Goal: Transaction & Acquisition: Obtain resource

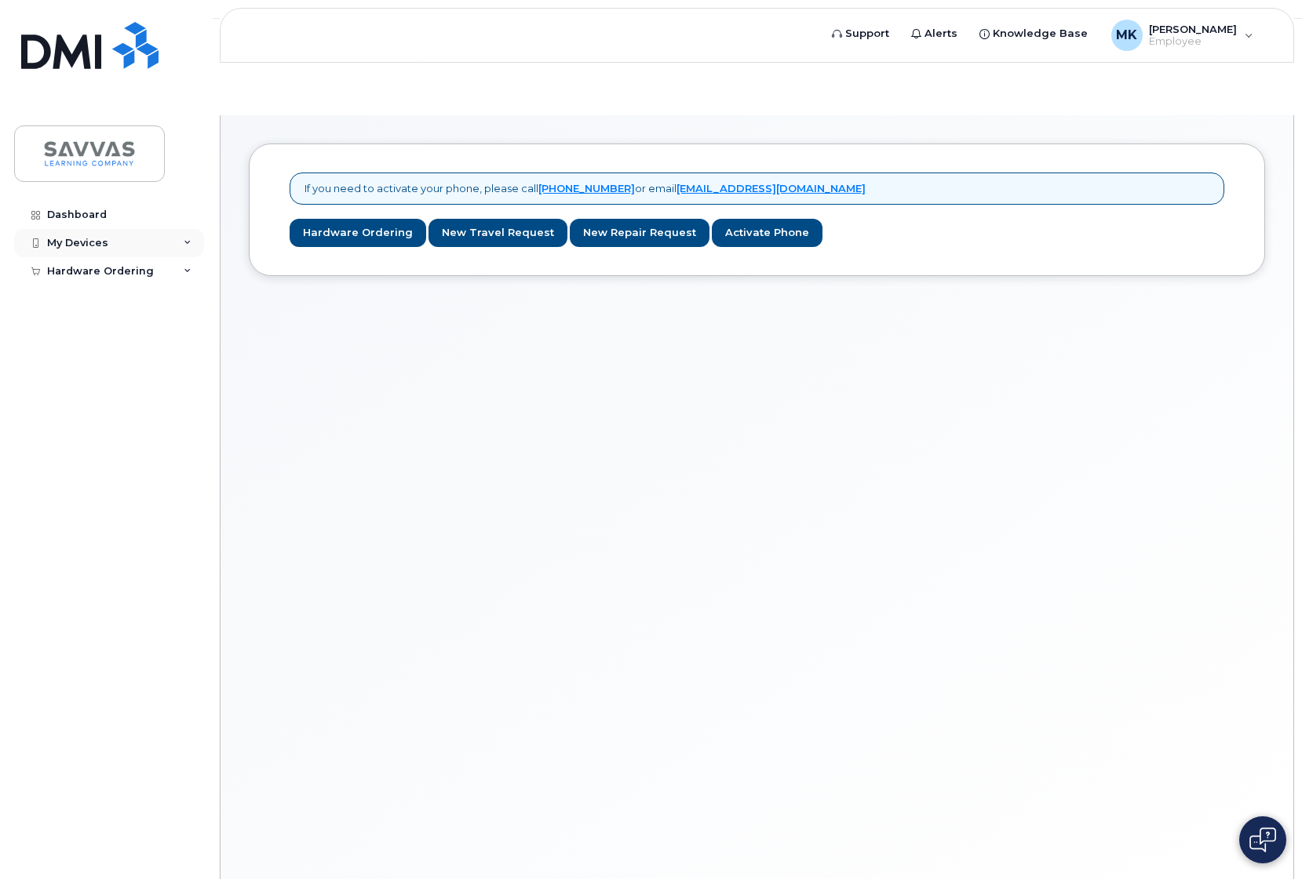
click at [85, 242] on div "My Devices" at bounding box center [77, 243] width 61 height 13
click at [346, 219] on link "Hardware Ordering" at bounding box center [357, 233] width 137 height 29
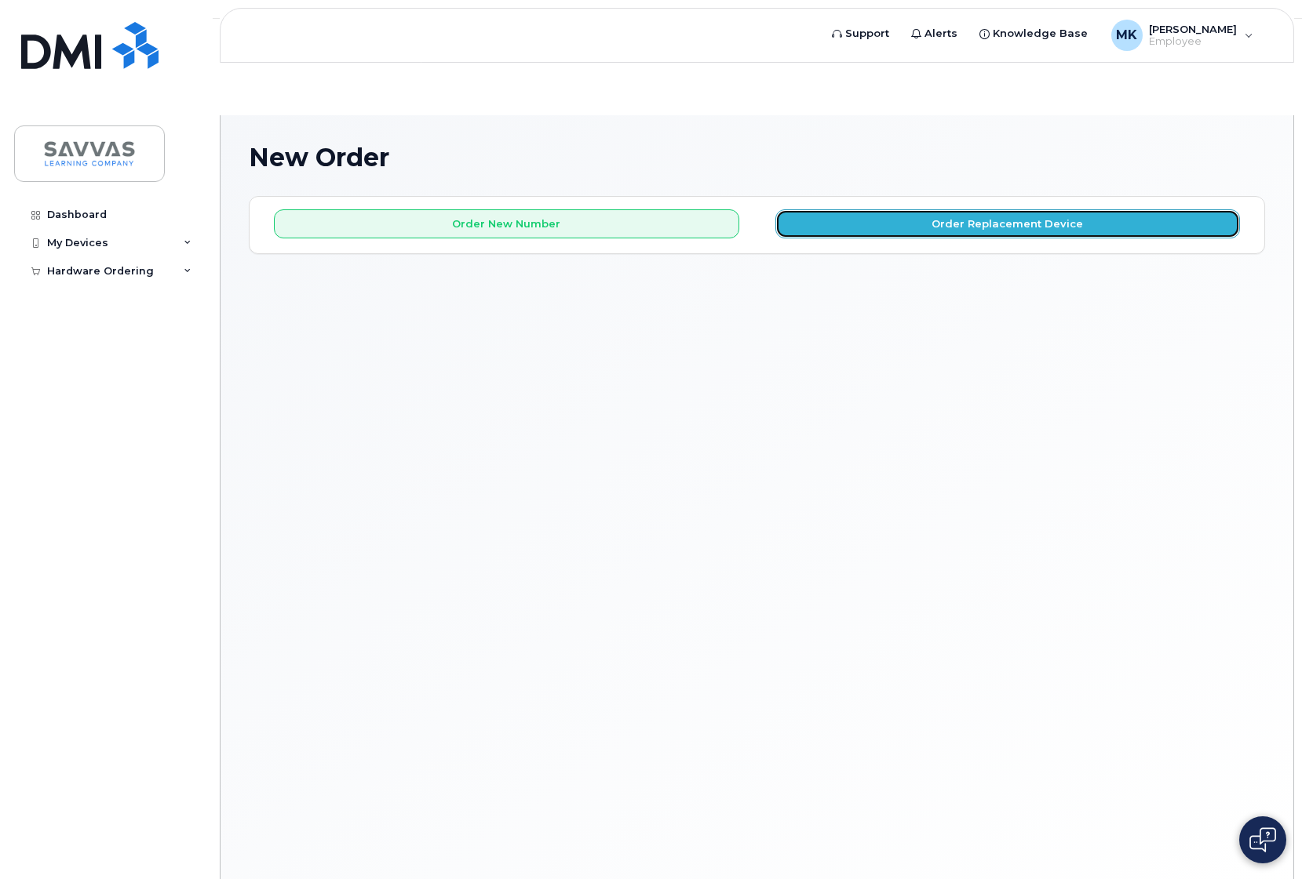
click at [895, 209] on button "Order Replacement Device" at bounding box center [1007, 223] width 465 height 29
